Goal: Information Seeking & Learning: Learn about a topic

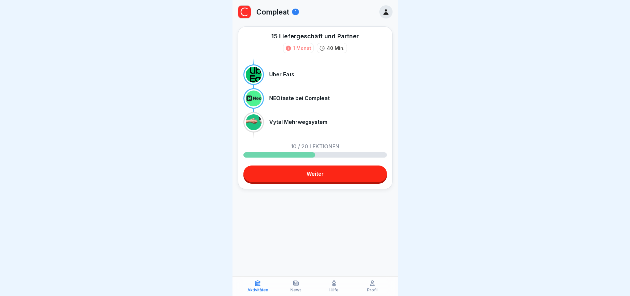
click at [308, 181] on link "Weiter" at bounding box center [315, 174] width 144 height 17
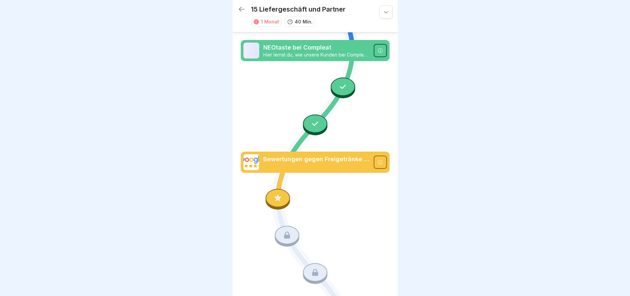
scroll to position [397, 0]
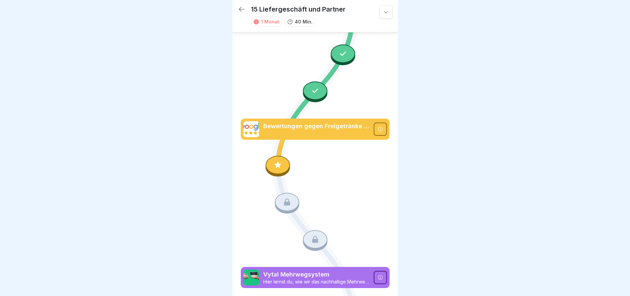
click at [279, 161] on icon at bounding box center [278, 165] width 9 height 9
click at [358, 122] on p "Bewertungen gegen Freigetränke erhalten" at bounding box center [316, 126] width 106 height 9
click at [355, 122] on p "Bewertungen gegen Freigetränke erhalten" at bounding box center [316, 126] width 106 height 9
click at [281, 156] on div at bounding box center [278, 165] width 24 height 19
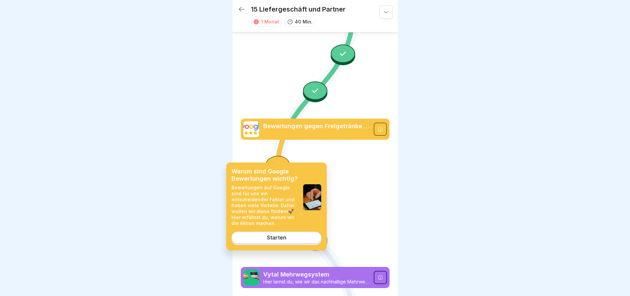
click at [272, 271] on p "Vytal Mehrwegsystem" at bounding box center [316, 275] width 106 height 9
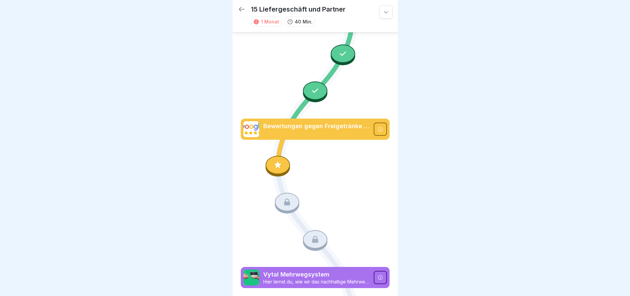
drag, startPoint x: 274, startPoint y: 241, endPoint x: 277, endPoint y: 232, distance: 9.5
click at [274, 241] on icon at bounding box center [315, 128] width 149 height 967
click at [281, 156] on div at bounding box center [278, 165] width 24 height 19
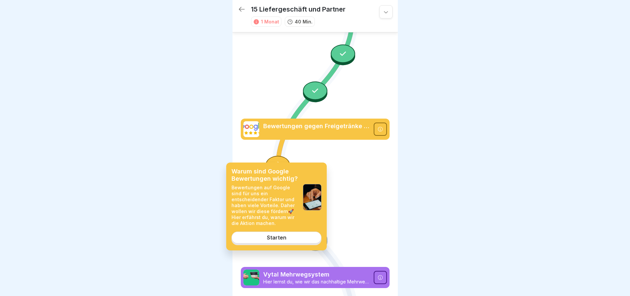
click at [287, 231] on div "Warum sind Google Bewertungen wichtig? Bewertungen auf Google sind für uns ein …" at bounding box center [276, 207] width 101 height 88
click at [286, 235] on div "Starten" at bounding box center [277, 238] width 20 height 6
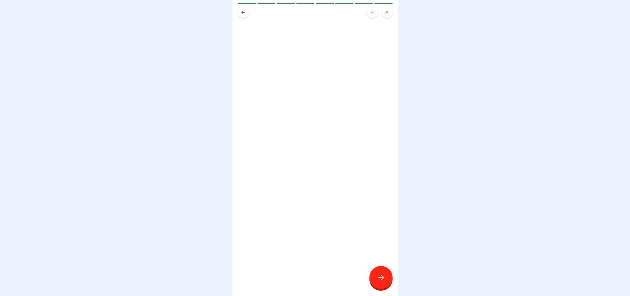
click at [379, 279] on icon at bounding box center [381, 278] width 8 height 8
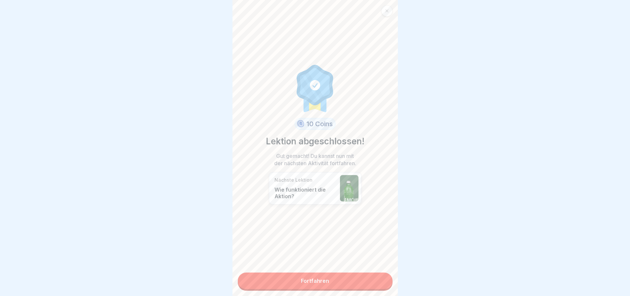
click at [327, 284] on link "Fortfahren" at bounding box center [315, 281] width 155 height 17
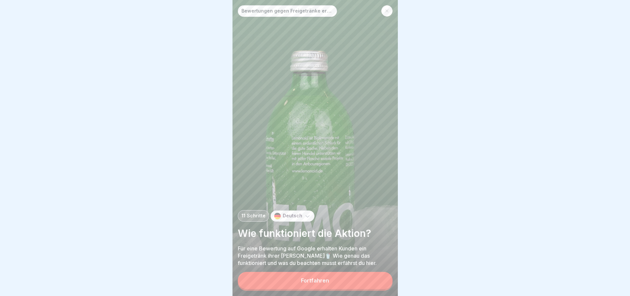
click at [391, 9] on div at bounding box center [386, 10] width 11 height 11
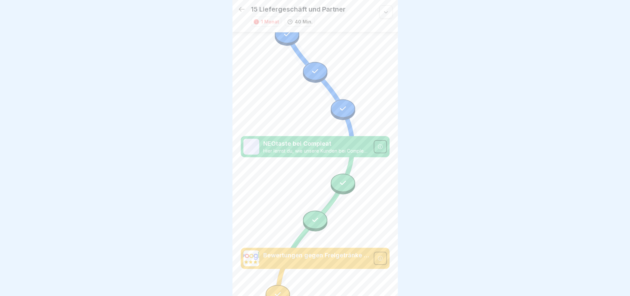
scroll to position [400, 0]
